Goal: Task Accomplishment & Management: Complete application form

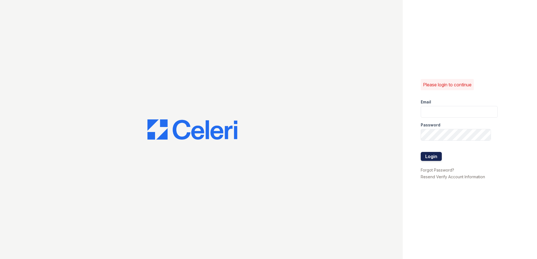
type input "[EMAIL_ADDRESS][DOMAIN_NAME]"
click at [426, 157] on button "Login" at bounding box center [431, 156] width 21 height 9
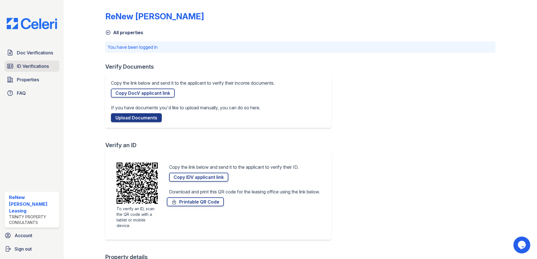
click at [29, 65] on span "ID Verifications" at bounding box center [33, 66] width 32 height 7
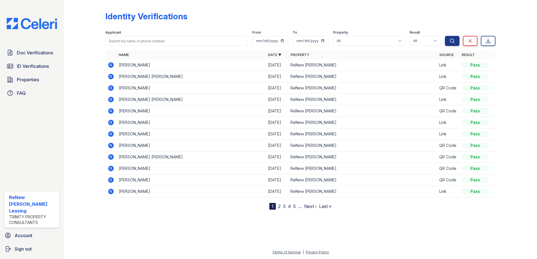
click at [4, 51] on div "Doc Verifications ID Verifications Properties FAQ" at bounding box center [31, 73] width 59 height 52
click at [19, 51] on span "Doc Verifications" at bounding box center [35, 52] width 36 height 7
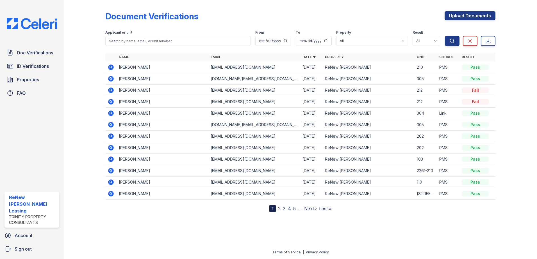
click at [110, 103] on icon at bounding box center [111, 102] width 6 height 6
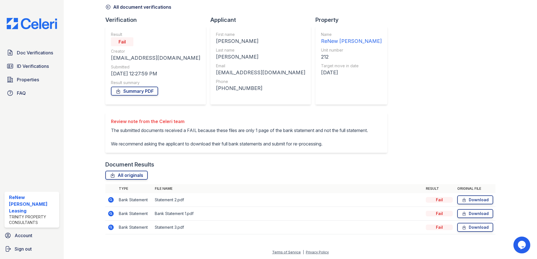
scroll to position [39, 0]
click at [112, 213] on icon at bounding box center [111, 214] width 6 height 6
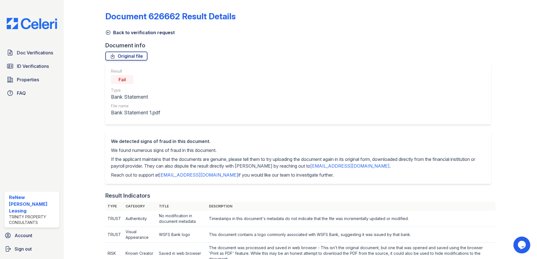
click at [111, 34] on icon at bounding box center [108, 33] width 6 height 6
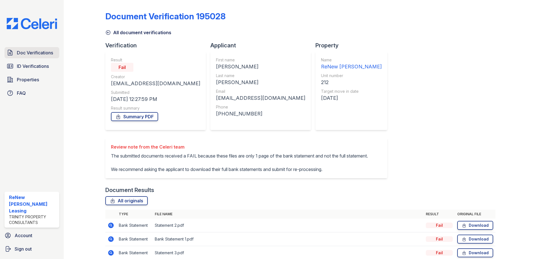
click at [28, 56] on span "Doc Verifications" at bounding box center [35, 52] width 36 height 7
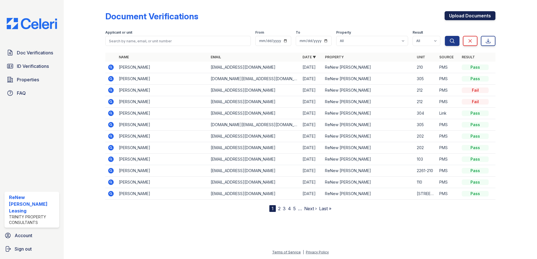
click at [454, 13] on link "Upload Documents" at bounding box center [469, 15] width 51 height 9
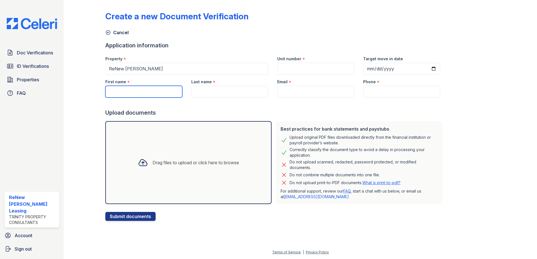
click at [164, 91] on input "First name" at bounding box center [143, 92] width 77 height 12
type input "Nickolasq"
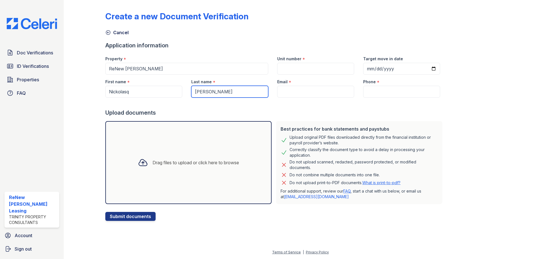
type input "Krauss"
click at [212, 163] on div "Drag files to upload or click here to browse" at bounding box center [195, 162] width 86 height 7
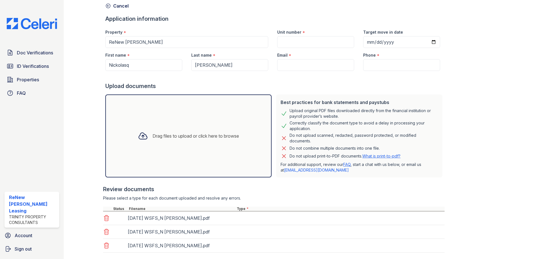
scroll to position [60, 0]
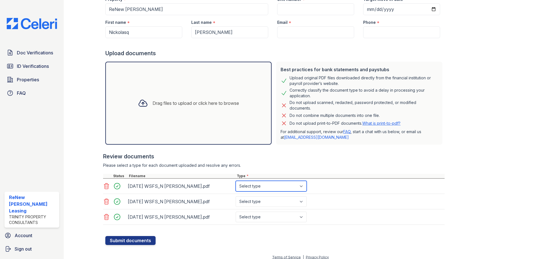
click at [293, 183] on select "Select type Paystub Bank Statement Offer Letter Tax Documents Benefit Award Let…" at bounding box center [271, 186] width 71 height 11
select select "bank_statement"
click at [236, 181] on select "Select type Paystub Bank Statement Offer Letter Tax Documents Benefit Award Let…" at bounding box center [271, 186] width 71 height 11
click at [288, 200] on select "Select type Paystub Bank Statement Offer Letter Tax Documents Benefit Award Let…" at bounding box center [271, 202] width 71 height 11
select select "bank_statement"
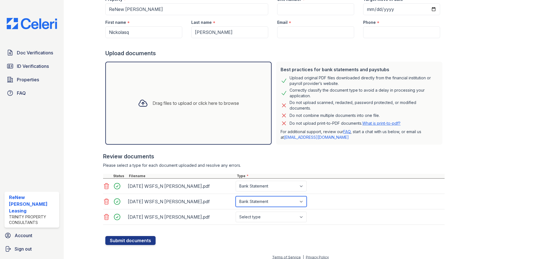
click at [236, 197] on select "Select type Paystub Bank Statement Offer Letter Tax Documents Benefit Award Let…" at bounding box center [271, 202] width 71 height 11
click at [279, 221] on select "Select type Paystub Bank Statement Offer Letter Tax Documents Benefit Award Let…" at bounding box center [271, 217] width 71 height 11
select select "bank_statement"
click at [236, 212] on select "Select type Paystub Bank Statement Offer Letter Tax Documents Benefit Award Let…" at bounding box center [271, 217] width 71 height 11
click at [329, 147] on div at bounding box center [273, 150] width 341 height 6
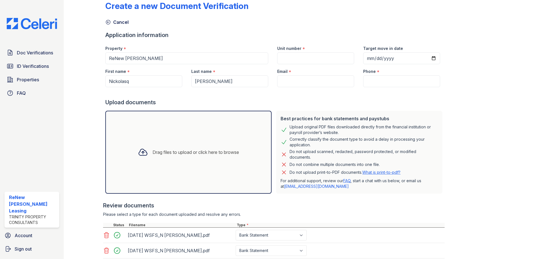
scroll to position [0, 0]
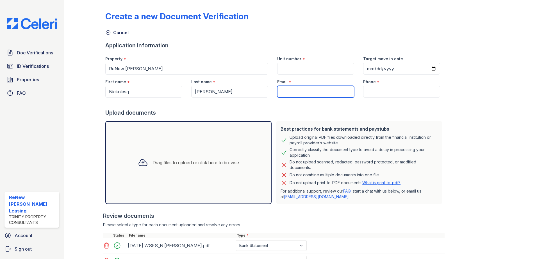
click at [288, 96] on input "Email" at bounding box center [315, 92] width 77 height 12
click at [416, 95] on input "Phone" at bounding box center [401, 92] width 77 height 12
paste input "(484) 330-6603"
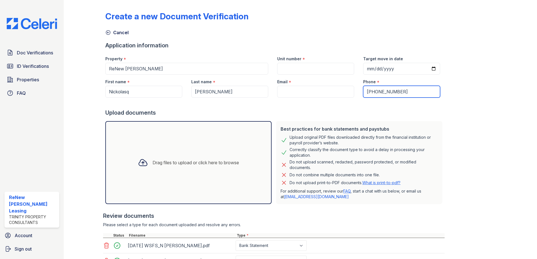
type input "(484) 330-6603"
paste input "nkrauss@matreatment.com"
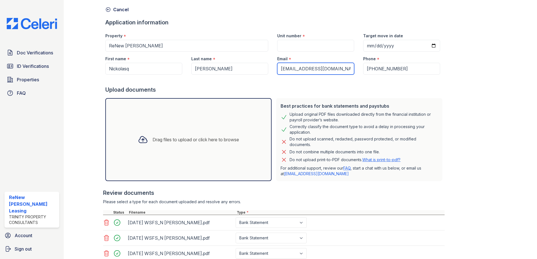
scroll to position [65, 0]
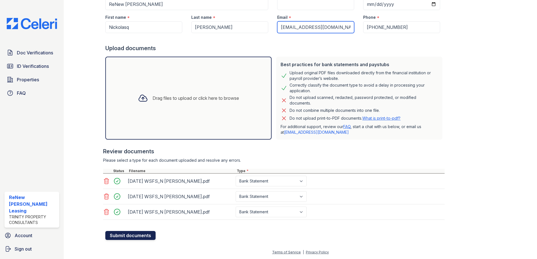
type input "nkrauss@matreatment.com"
click at [129, 238] on button "Submit documents" at bounding box center [130, 235] width 50 height 9
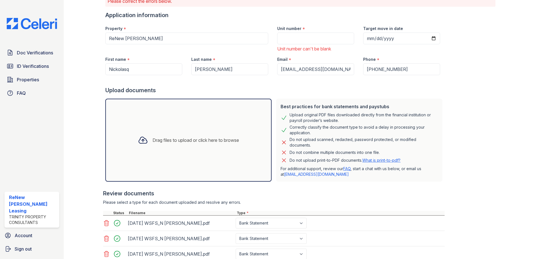
scroll to position [0, 0]
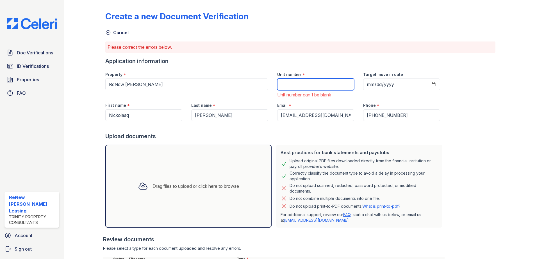
click at [314, 86] on input "Unit number" at bounding box center [315, 85] width 77 height 12
type input "212"
click at [495, 139] on div at bounding box center [511, 165] width 33 height 326
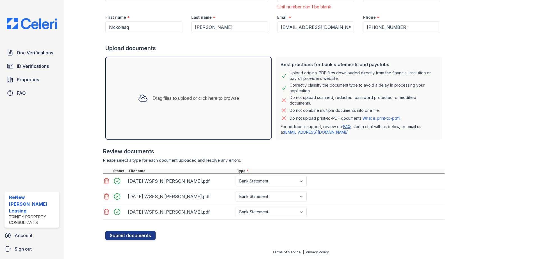
click at [138, 231] on div at bounding box center [274, 229] width 339 height 6
click at [138, 236] on button "Submit documents" at bounding box center [130, 235] width 50 height 9
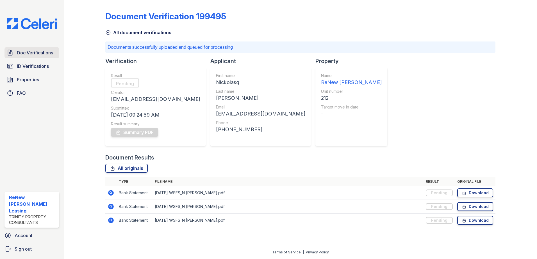
click at [29, 53] on span "Doc Verifications" at bounding box center [35, 52] width 36 height 7
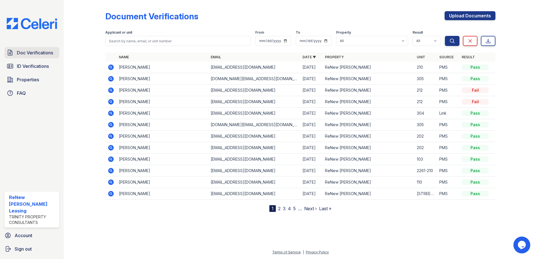
click at [45, 53] on span "Doc Verifications" at bounding box center [35, 52] width 36 height 7
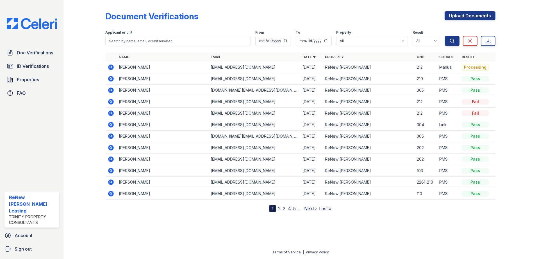
click at [111, 67] on icon at bounding box center [111, 67] width 7 height 7
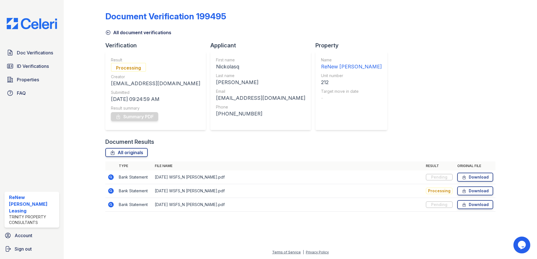
click at [131, 75] on div "Creator" at bounding box center [155, 77] width 89 height 6
click at [134, 70] on div "Processing" at bounding box center [128, 67] width 35 height 9
click at [248, 95] on div "[EMAIL_ADDRESS][DOMAIN_NAME]" at bounding box center [260, 98] width 89 height 8
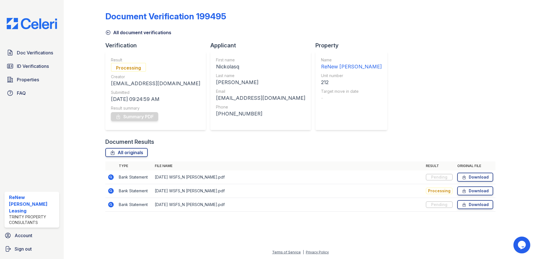
click at [226, 138] on div "Document Results" at bounding box center [300, 142] width 390 height 8
click at [491, 142] on icon at bounding box center [492, 142] width 4 height 4
click at [35, 62] on link "ID Verifications" at bounding box center [31, 66] width 55 height 11
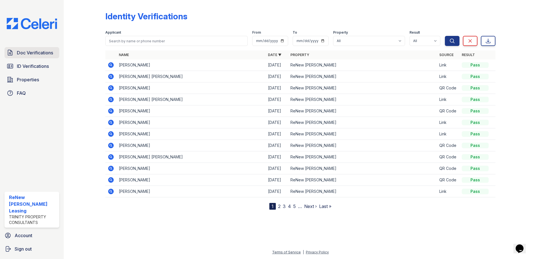
click at [37, 58] on link "Doc Verifications" at bounding box center [31, 52] width 55 height 11
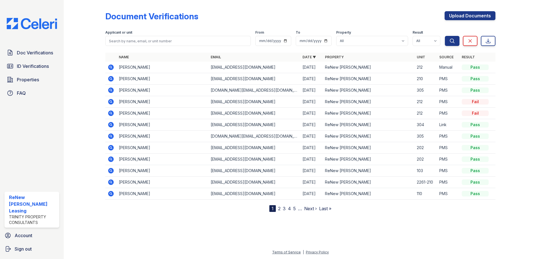
click at [35, 71] on link "ID Verifications" at bounding box center [31, 66] width 55 height 11
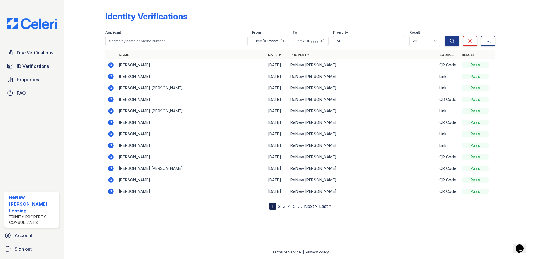
click at [111, 66] on icon at bounding box center [111, 65] width 7 height 7
